Goal: Navigation & Orientation: Find specific page/section

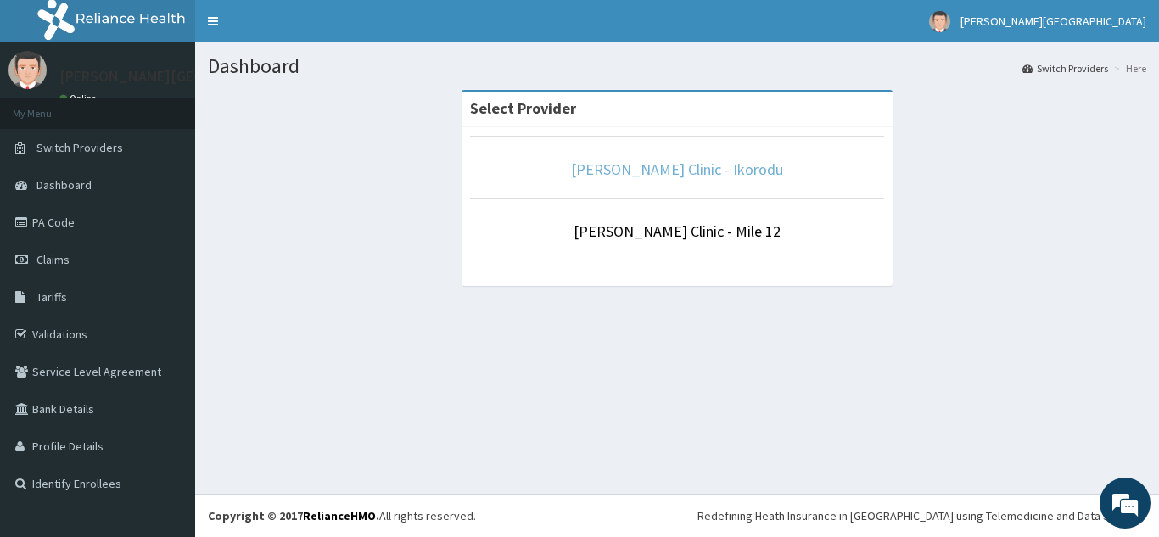
click at [722, 164] on link "[PERSON_NAME] Clinic - Ikorodu" at bounding box center [677, 169] width 212 height 20
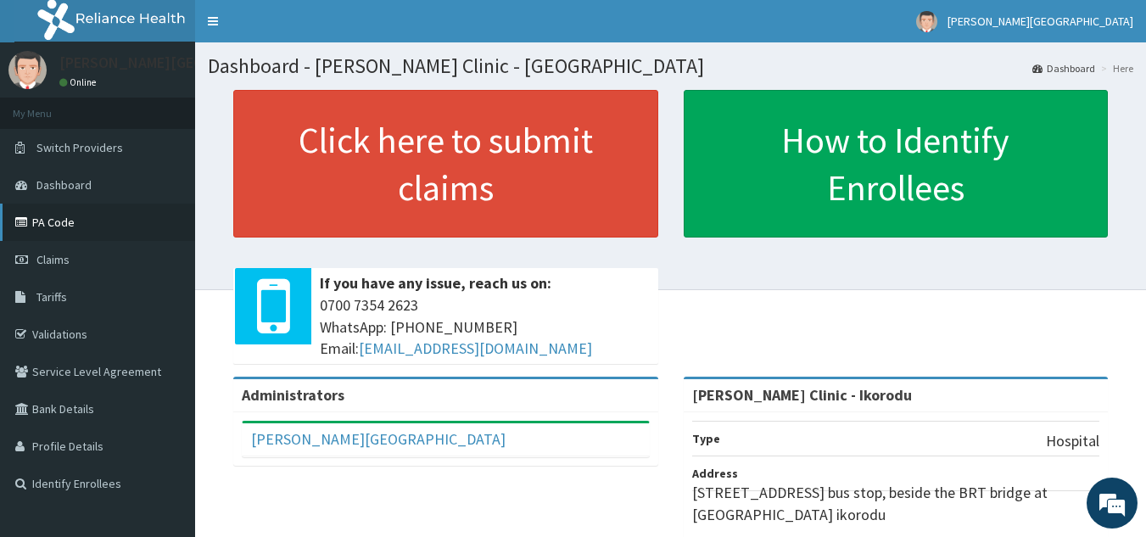
click at [71, 222] on link "PA Code" at bounding box center [97, 222] width 195 height 37
